Goal: Task Accomplishment & Management: Use online tool/utility

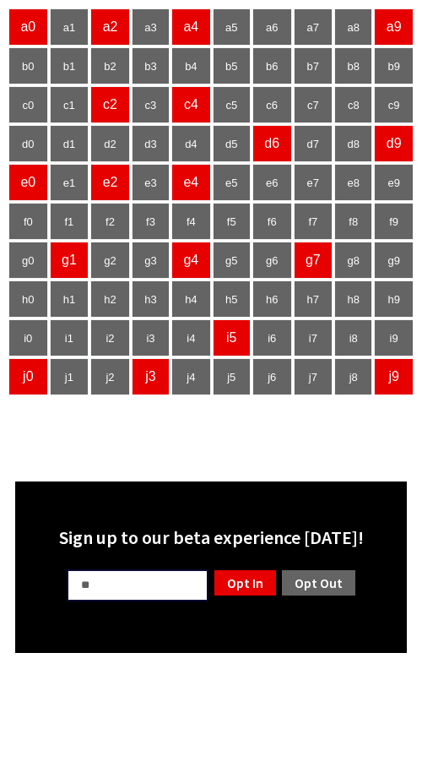
type input "**"
click at [351, 592] on link "Opt Out" at bounding box center [318, 583] width 77 height 29
click at [161, 661] on html "a0 a1 a2 a3 a4 a5 a6 a7 a8 a9 b0 b1 b2 b3 b4 b5 b6 b7 b8 b9 c0 c1 c2 c3 c4 c5 c…" at bounding box center [211, 330] width 422 height 661
